Goal: Task Accomplishment & Management: Use online tool/utility

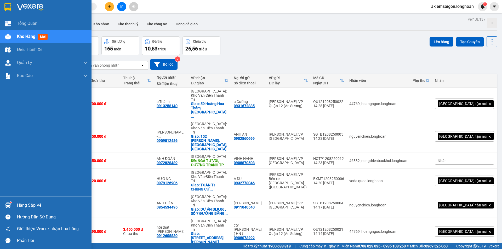
click at [7, 205] on img at bounding box center [7, 205] width 5 height 5
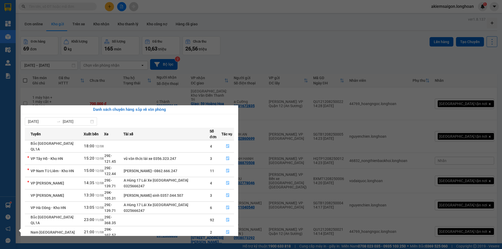
scroll to position [8, 0]
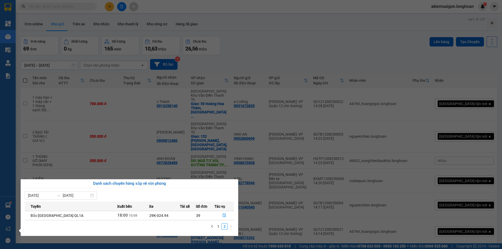
scroll to position [0, 0]
click at [222, 216] on icon "file-done" at bounding box center [224, 216] width 4 height 4
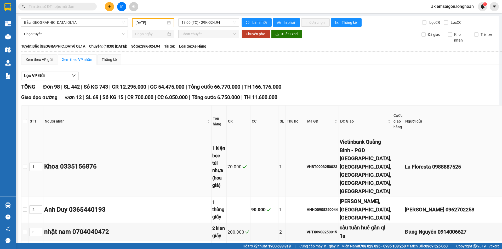
type input "[DATE]"
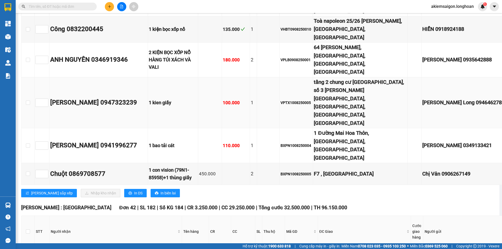
scroll to position [1612, 0]
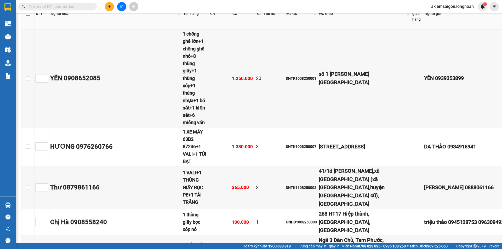
drag, startPoint x: 25, startPoint y: 218, endPoint x: 166, endPoint y: 196, distance: 143.1
click at [26, 16] on input "checkbox" at bounding box center [28, 14] width 4 height 4
checkbox input "true"
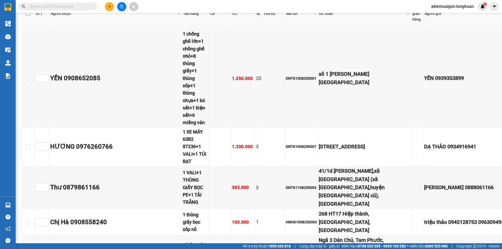
checkbox input "true"
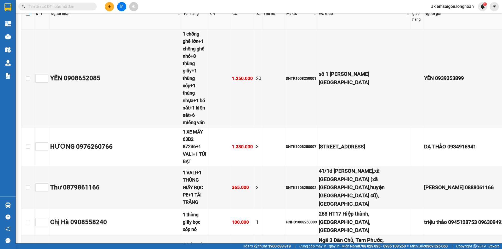
checkbox input "true"
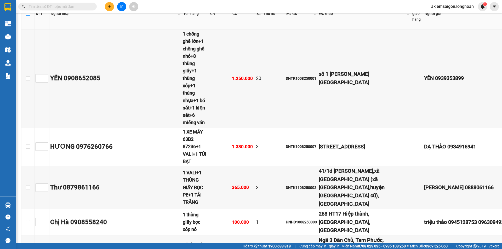
checkbox input "true"
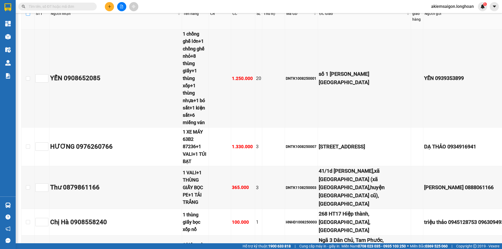
checkbox input "true"
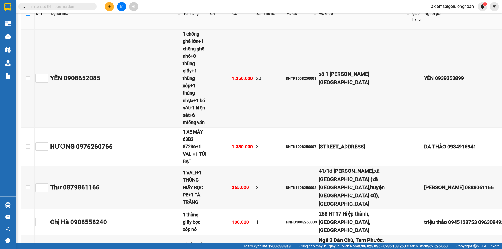
checkbox input "true"
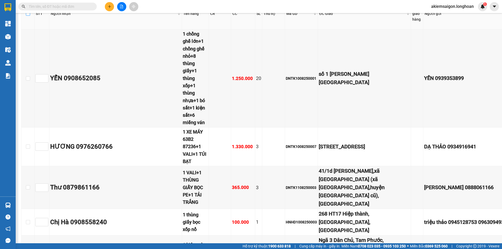
checkbox input "true"
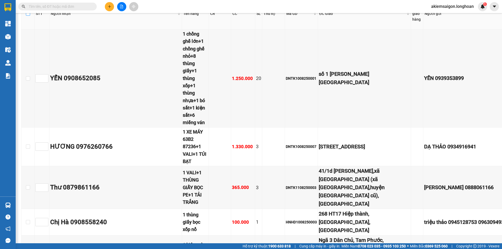
checkbox input "true"
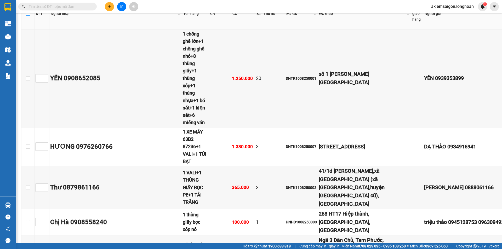
checkbox input "true"
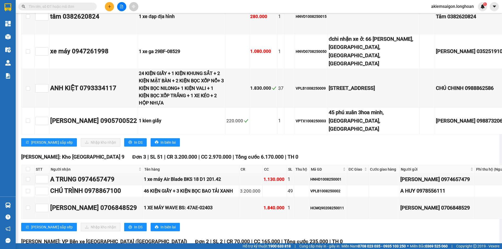
scroll to position [3442, 0]
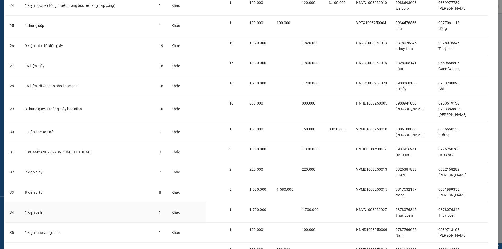
scroll to position [635, 0]
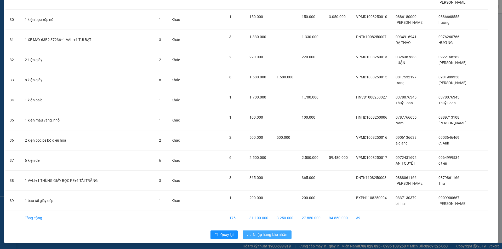
click at [263, 235] on span "Nhập hàng kho nhận" at bounding box center [270, 235] width 35 height 6
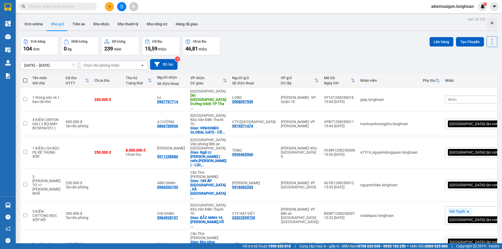
click at [100, 63] on div "Chọn văn phòng nhận" at bounding box center [101, 65] width 36 height 5
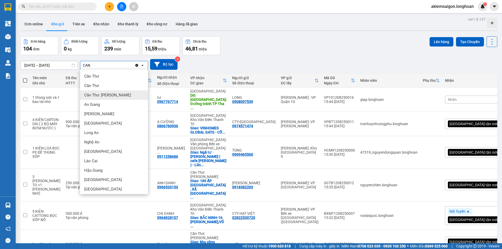
type input "CAN"
click at [122, 94] on span "Cần Thơ: [PERSON_NAME]" at bounding box center [107, 95] width 47 height 5
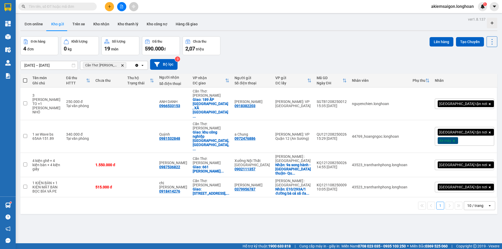
click at [122, 64] on icon "Delete" at bounding box center [122, 65] width 3 height 3
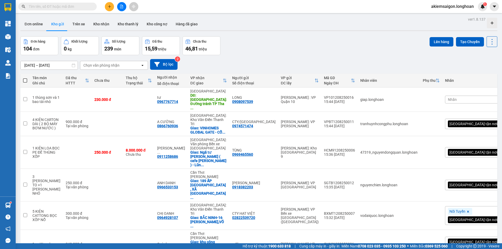
click at [243, 41] on div "Đơn hàng 104 đơn Khối lượng 0 kg Số lượng 239 món Đã thu 15,59 triệu Chưa thu 4…" at bounding box center [258, 45] width 477 height 19
